Goal: Task Accomplishment & Management: Use online tool/utility

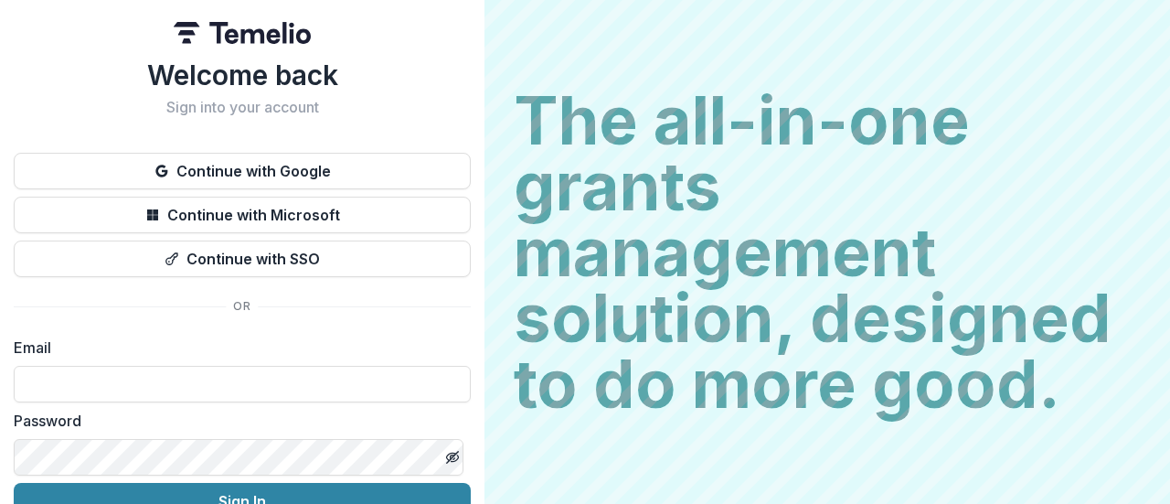
click at [304, 163] on button "Continue with Google" at bounding box center [242, 171] width 457 height 37
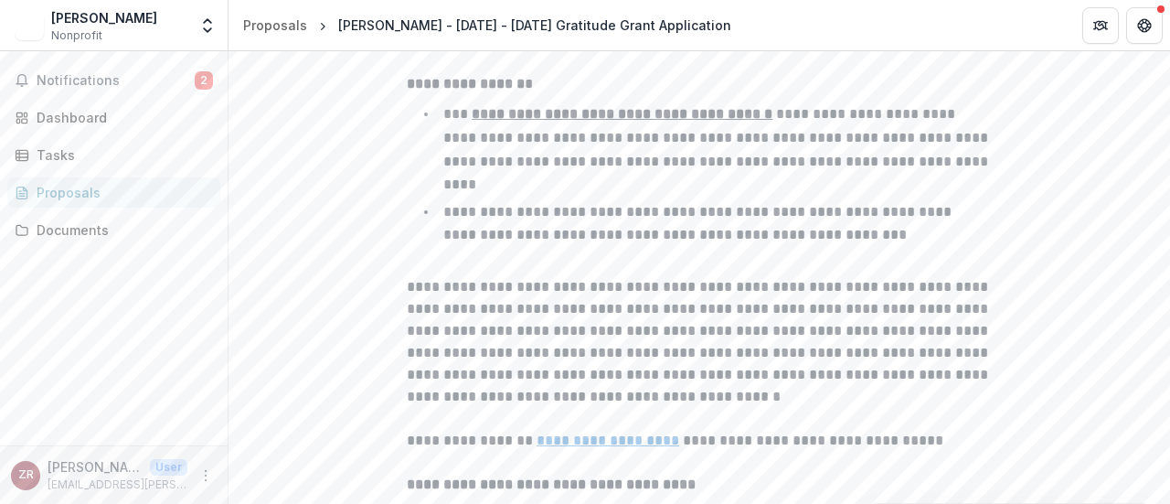
scroll to position [810, 0]
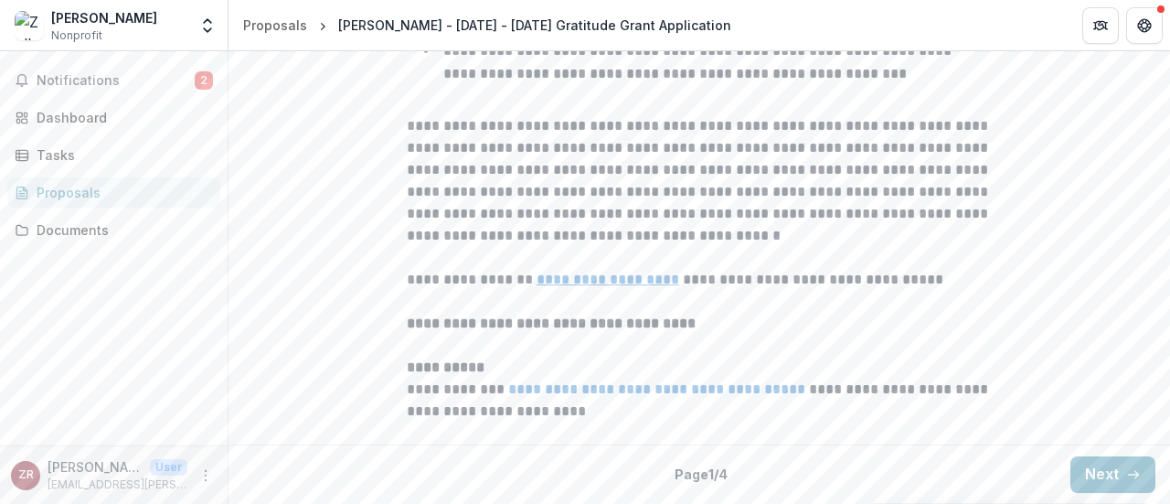
click at [1126, 475] on icon "button" at bounding box center [1133, 474] width 15 height 15
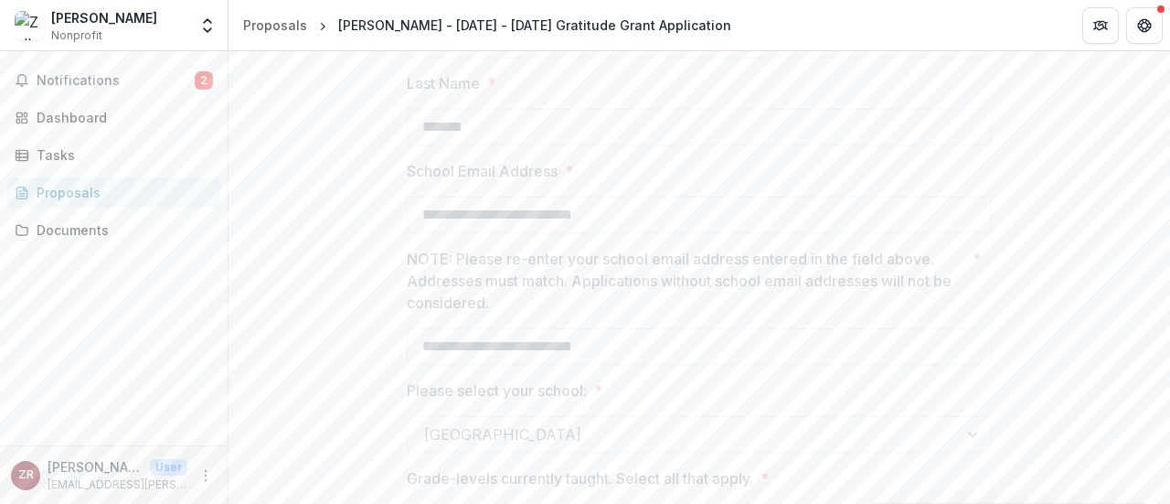
scroll to position [1152, 0]
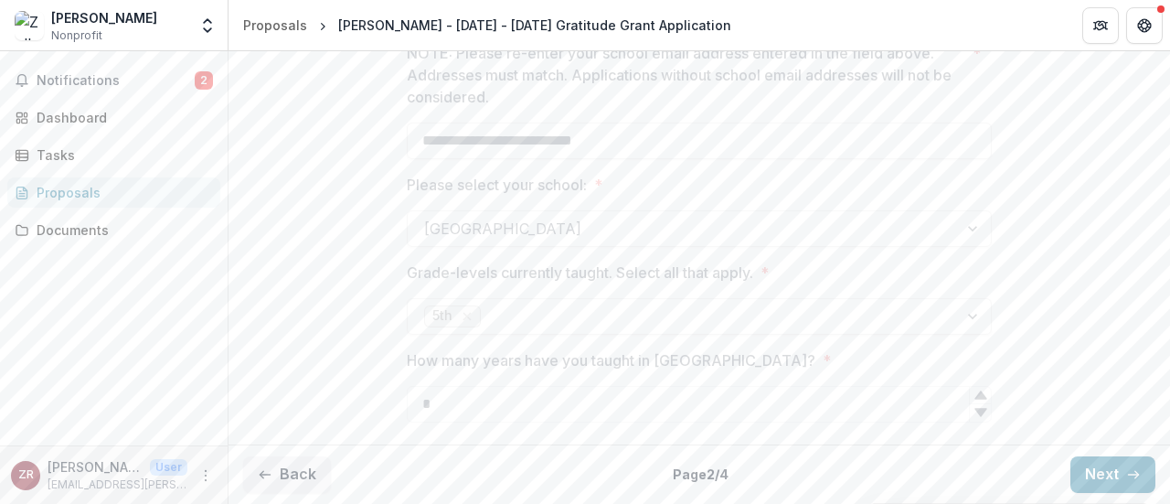
click at [1095, 486] on button "Next" at bounding box center [1113, 474] width 85 height 37
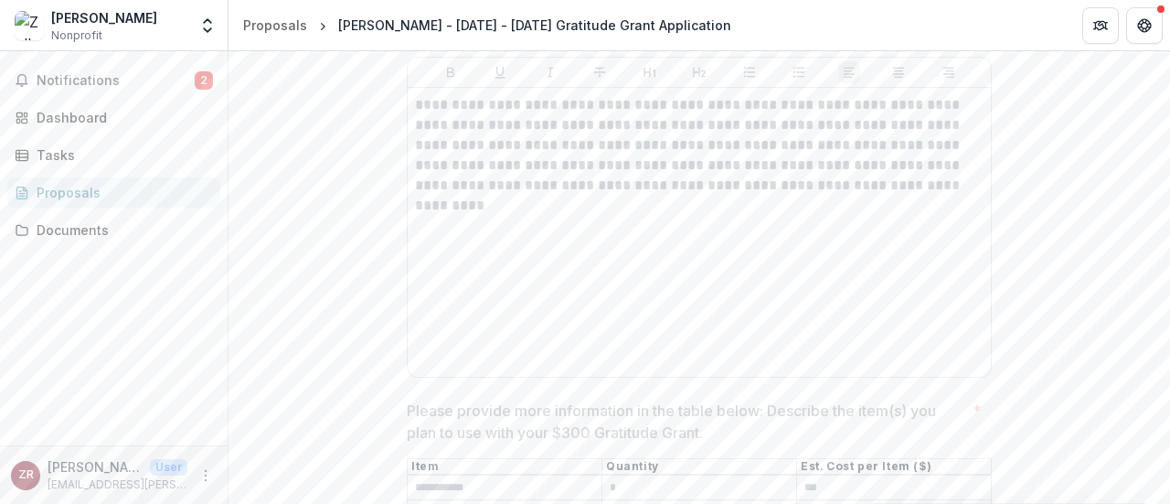
scroll to position [847, 0]
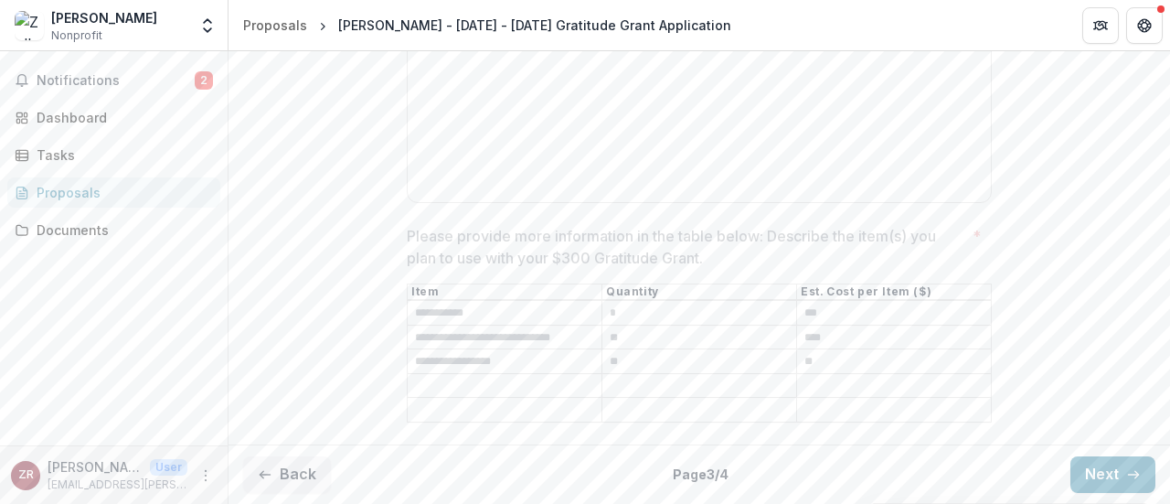
click at [1092, 484] on button "Next" at bounding box center [1113, 474] width 85 height 37
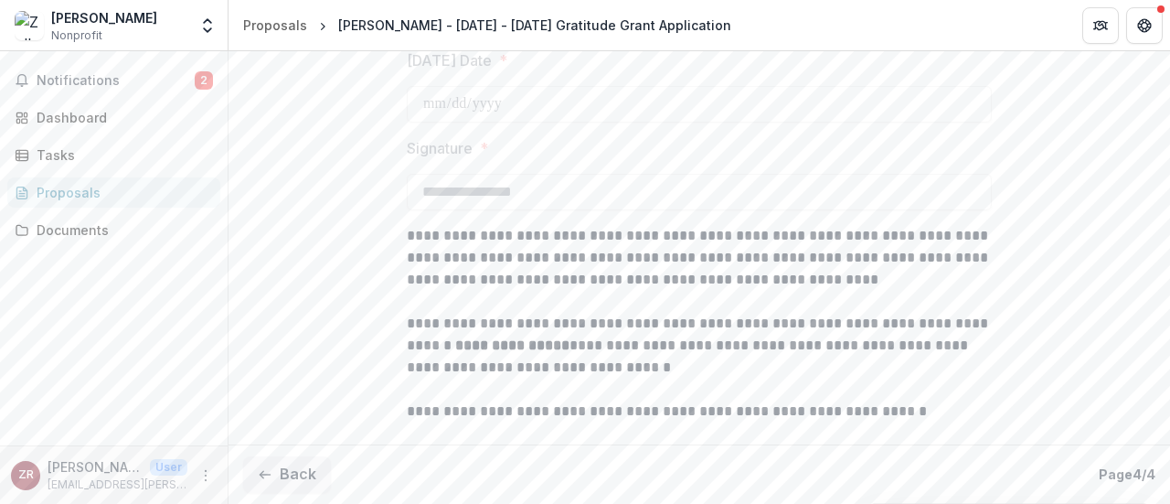
scroll to position [0, 0]
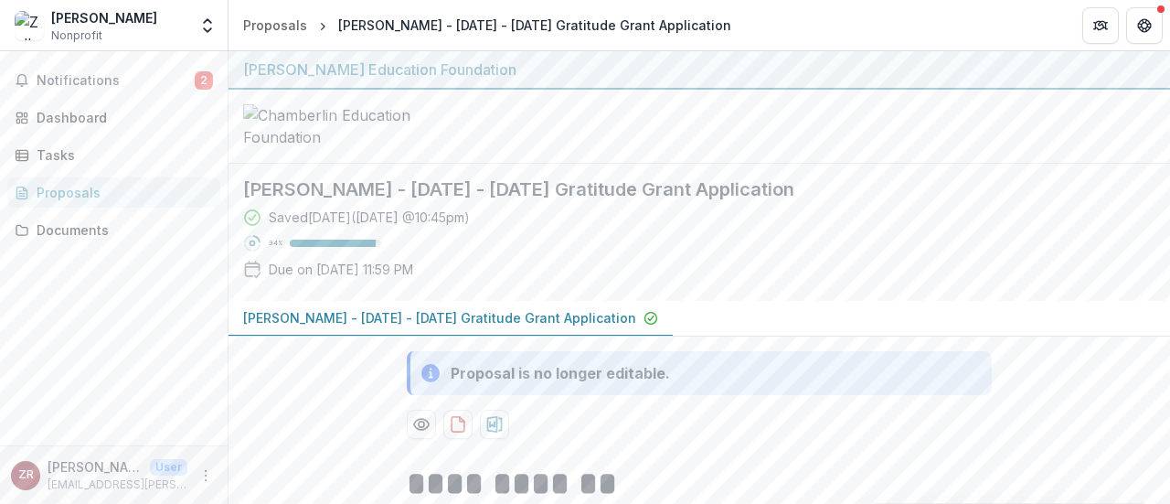
click at [122, 78] on span "Notifications" at bounding box center [116, 81] width 158 height 16
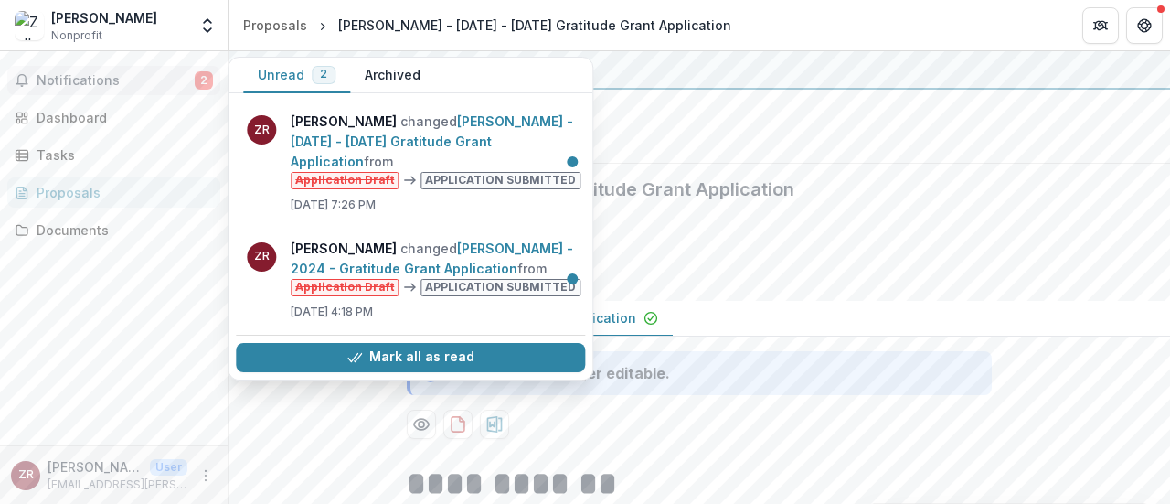
click at [462, 364] on button "Mark all as read" at bounding box center [410, 357] width 349 height 29
